Goal: Information Seeking & Learning: Learn about a topic

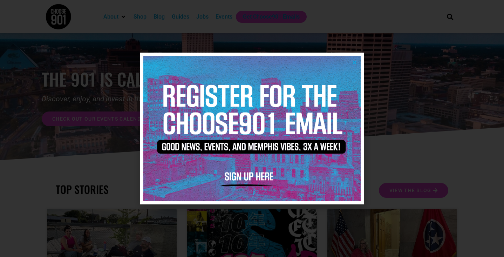
click at [354, 61] on icon "Close" at bounding box center [354, 62] width 5 height 5
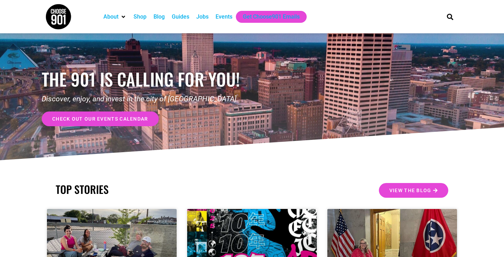
click at [208, 16] on div "Jobs" at bounding box center [202, 17] width 12 height 8
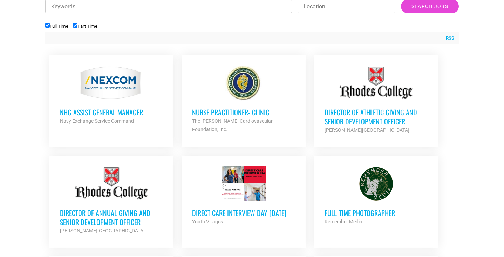
scroll to position [279, 0]
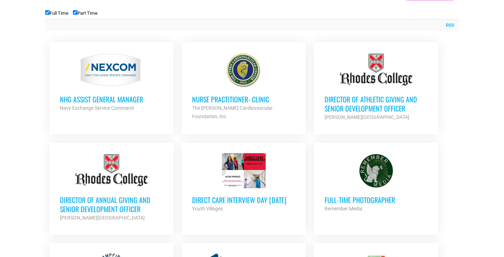
click at [96, 100] on h3 "NHG ASSIST GENERAL MANAGER" at bounding box center [111, 99] width 103 height 9
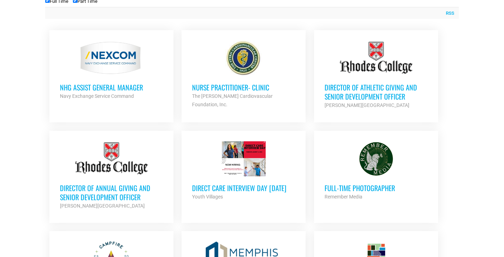
scroll to position [294, 0]
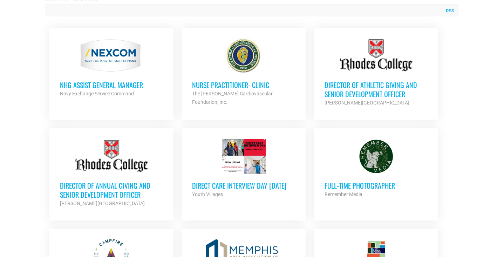
click at [356, 88] on h3 "Director of Athletic Giving and Senior Development Officer" at bounding box center [375, 89] width 103 height 18
click at [91, 181] on h3 "Director of Annual Giving and Senior Development Officer" at bounding box center [111, 190] width 103 height 18
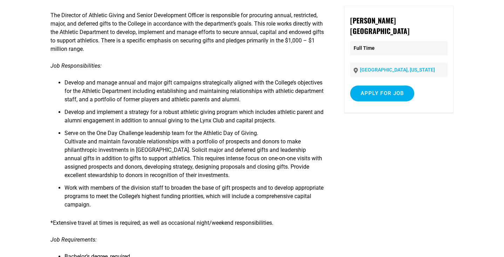
scroll to position [92, 0]
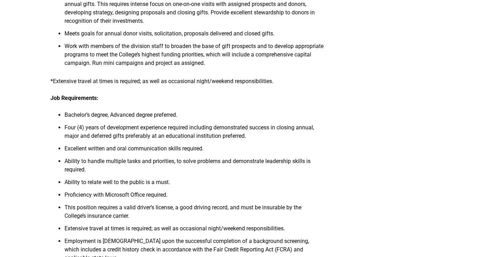
scroll to position [271, 0]
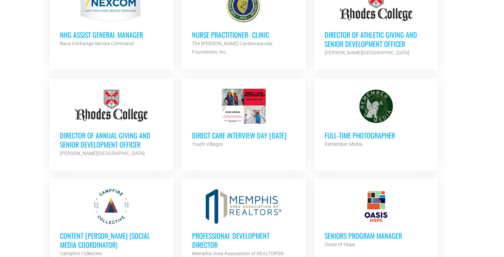
scroll to position [344, 0]
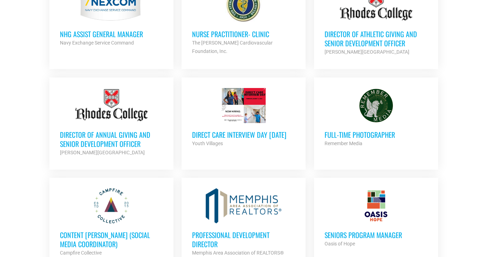
click at [213, 136] on h3 "Direct Care Interview Day [DATE]" at bounding box center [243, 134] width 103 height 9
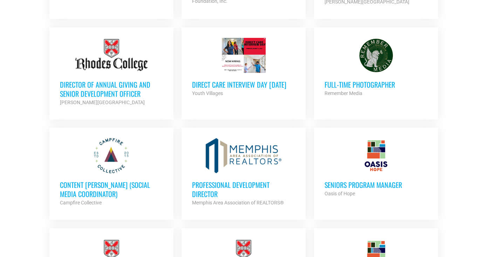
scroll to position [377, 0]
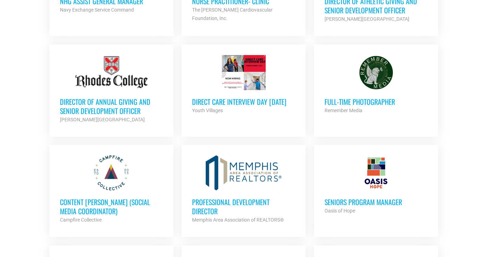
click at [348, 101] on h3 "Full-Time Photographer" at bounding box center [375, 101] width 103 height 9
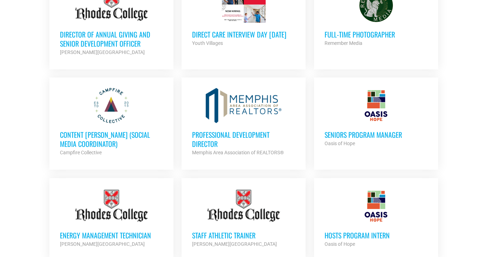
scroll to position [445, 0]
click at [75, 138] on h3 "Content [PERSON_NAME] (Social Media Coordinator)" at bounding box center [111, 139] width 103 height 18
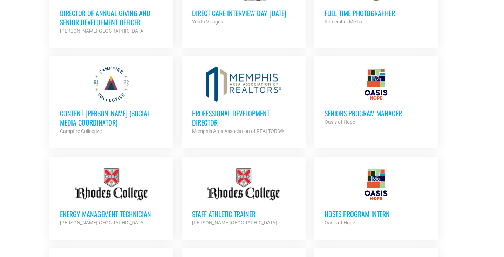
scroll to position [467, 0]
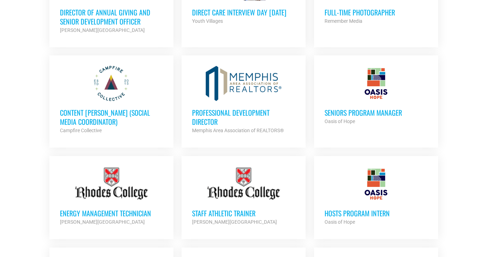
click at [204, 113] on h3 "Professional Development Director" at bounding box center [243, 117] width 103 height 18
click at [359, 110] on h3 "Seniors Program Manager" at bounding box center [375, 112] width 103 height 9
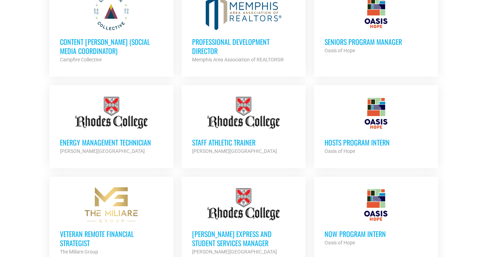
scroll to position [538, 0]
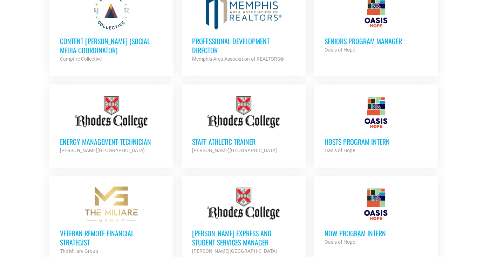
click at [116, 139] on h3 "Energy Management Technician" at bounding box center [111, 141] width 103 height 9
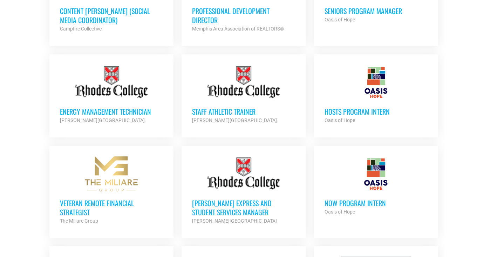
scroll to position [574, 0]
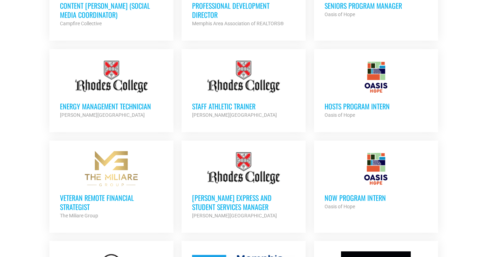
click at [352, 102] on h3 "HOSTS Program Intern" at bounding box center [375, 106] width 103 height 9
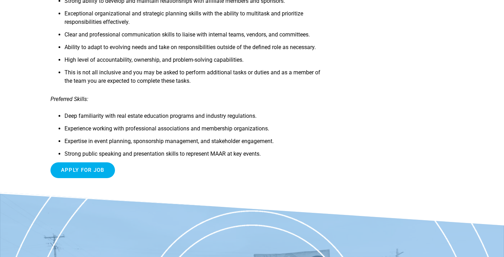
scroll to position [705, 0]
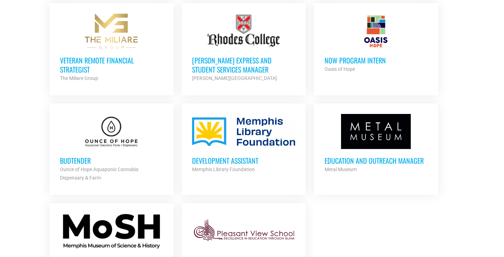
scroll to position [728, 0]
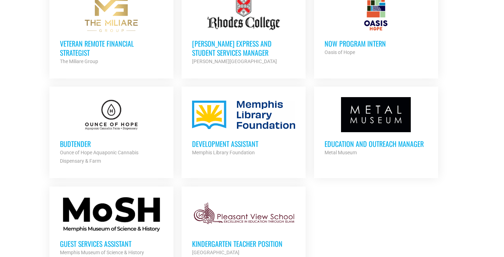
click at [73, 141] on h3 "Budtender" at bounding box center [111, 143] width 103 height 9
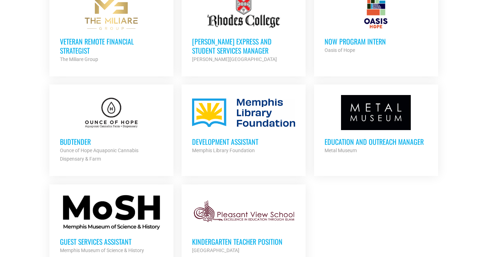
scroll to position [729, 0]
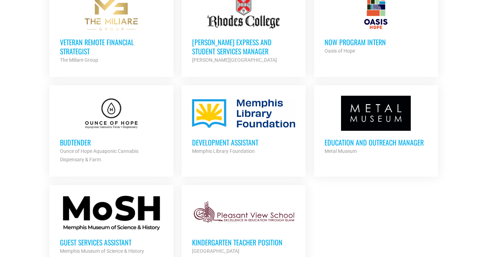
click at [205, 138] on h3 "Development Assistant" at bounding box center [243, 142] width 103 height 9
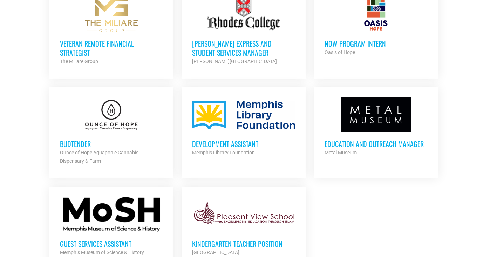
scroll to position [731, 0]
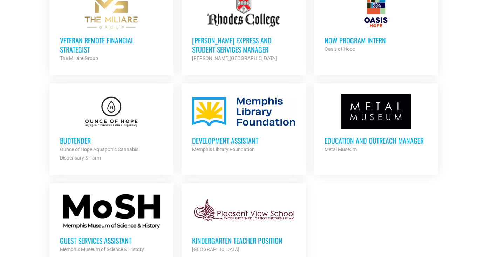
click at [330, 138] on h3 "Education and Outreach Manager" at bounding box center [375, 140] width 103 height 9
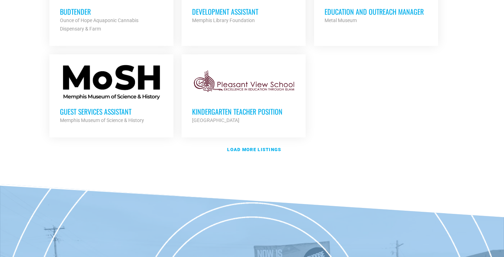
scroll to position [860, 0]
click at [247, 146] on strong "Load more listings" at bounding box center [254, 148] width 54 height 5
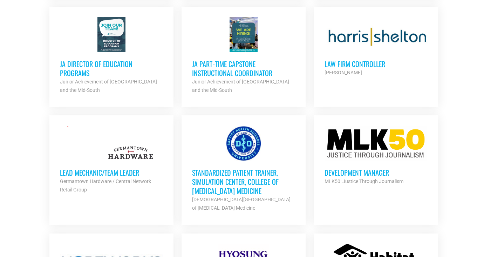
scroll to position [1116, 0]
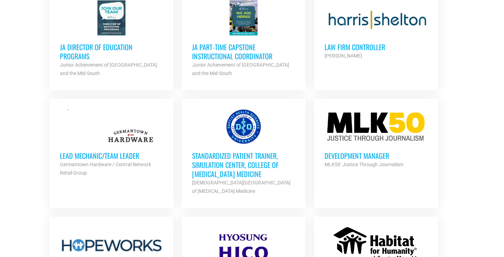
click at [332, 151] on h3 "Development Manager" at bounding box center [375, 155] width 103 height 9
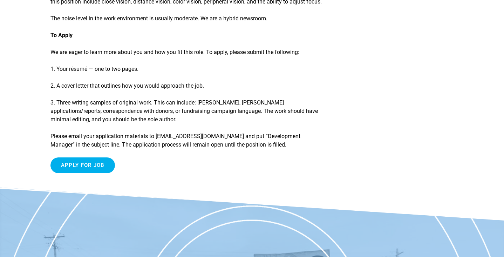
scroll to position [1190, 0]
